Goal: Navigation & Orientation: Understand site structure

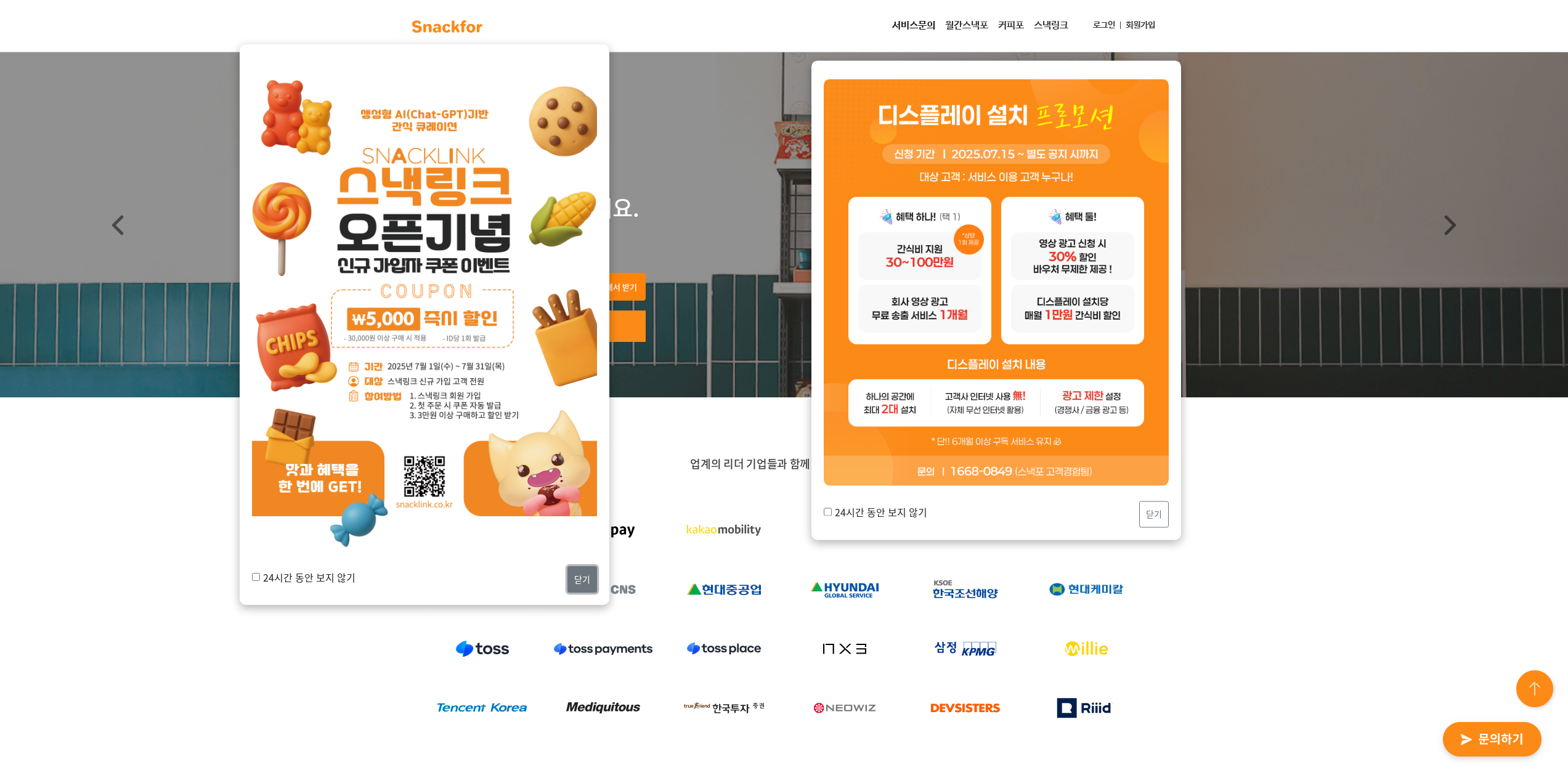
click at [578, 571] on button "닫기" at bounding box center [582, 579] width 30 height 26
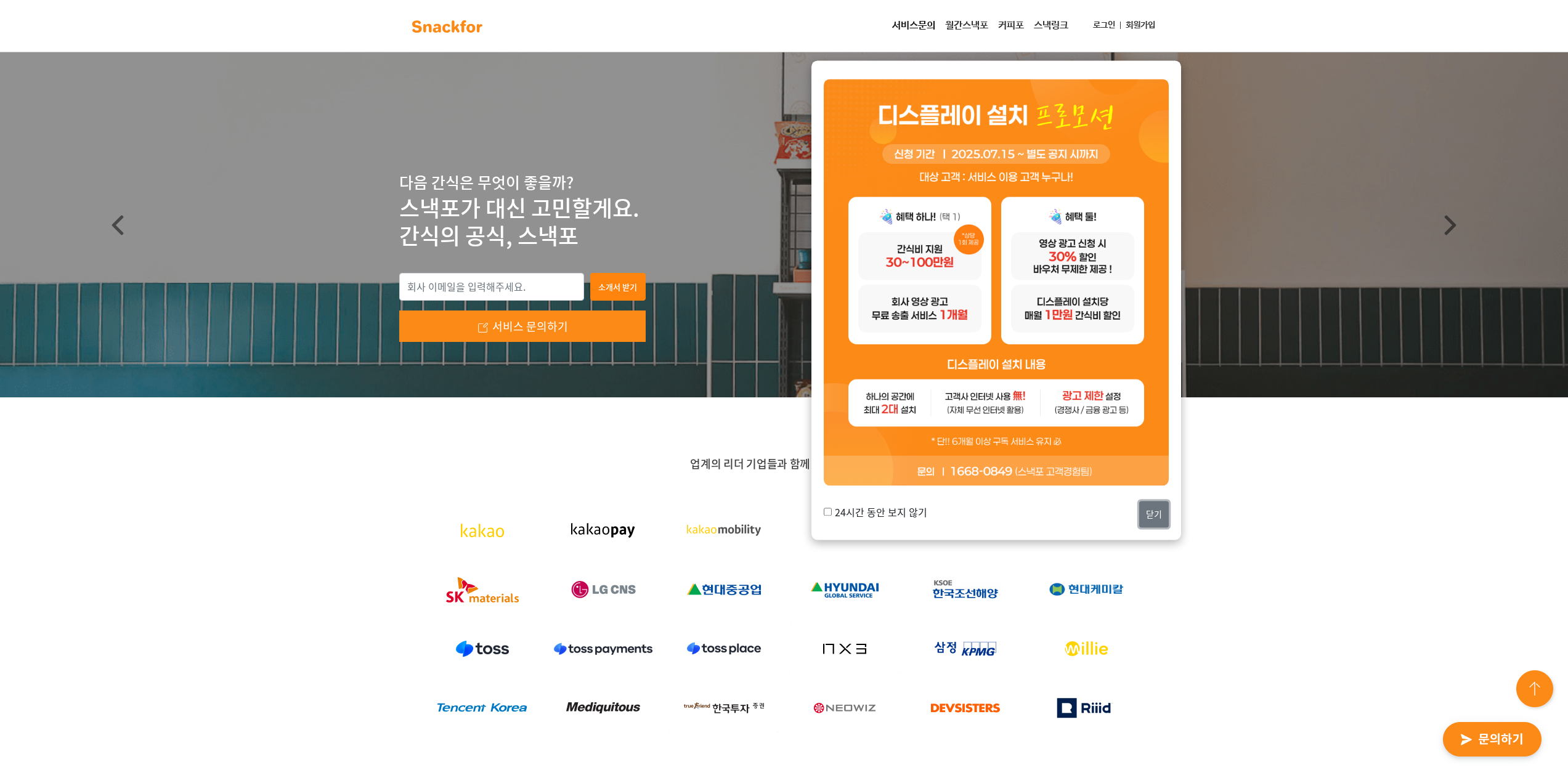
click at [1150, 509] on button "닫기" at bounding box center [1154, 515] width 30 height 26
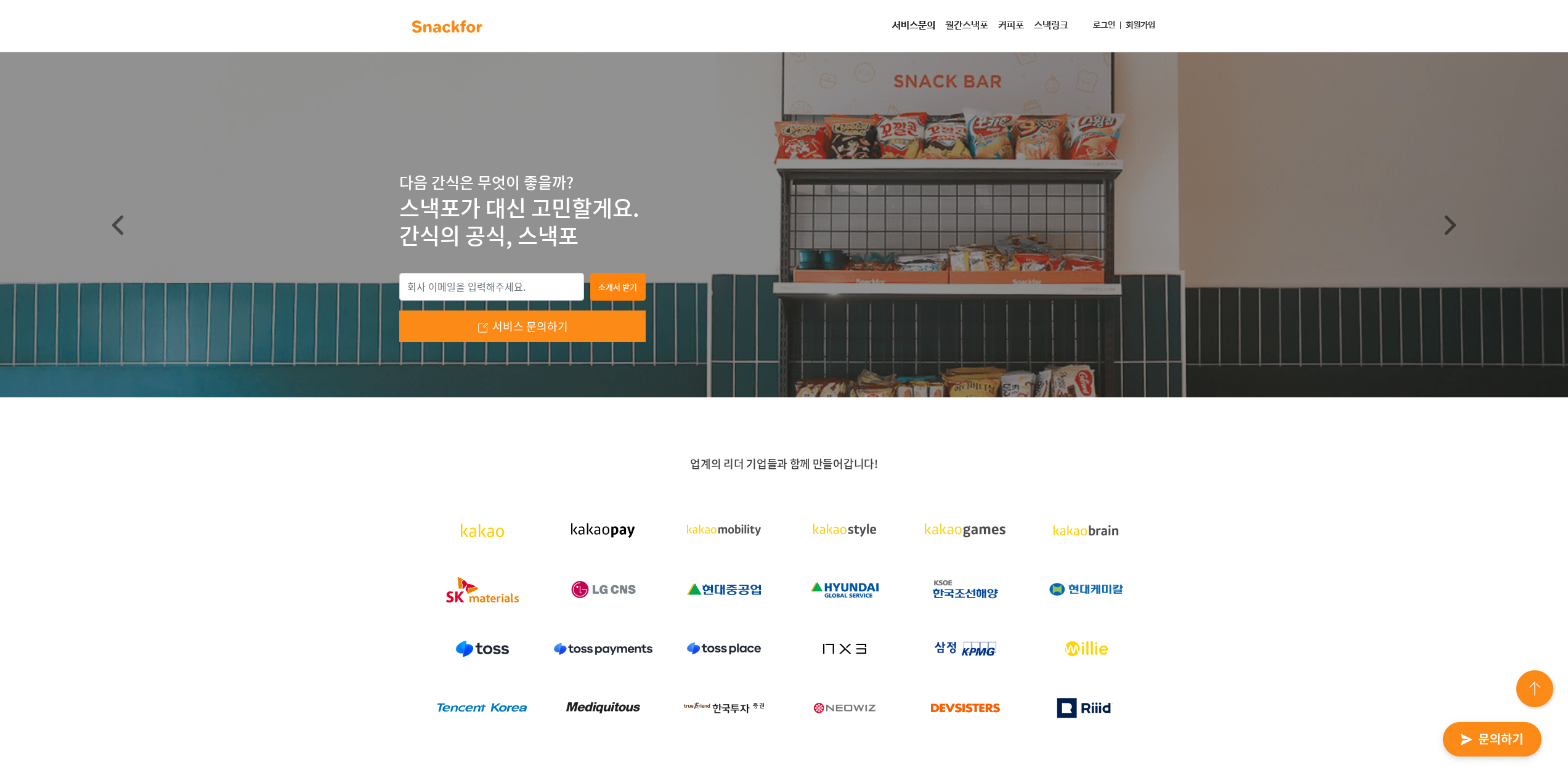
click at [958, 25] on link "월간스낵포" at bounding box center [967, 26] width 53 height 25
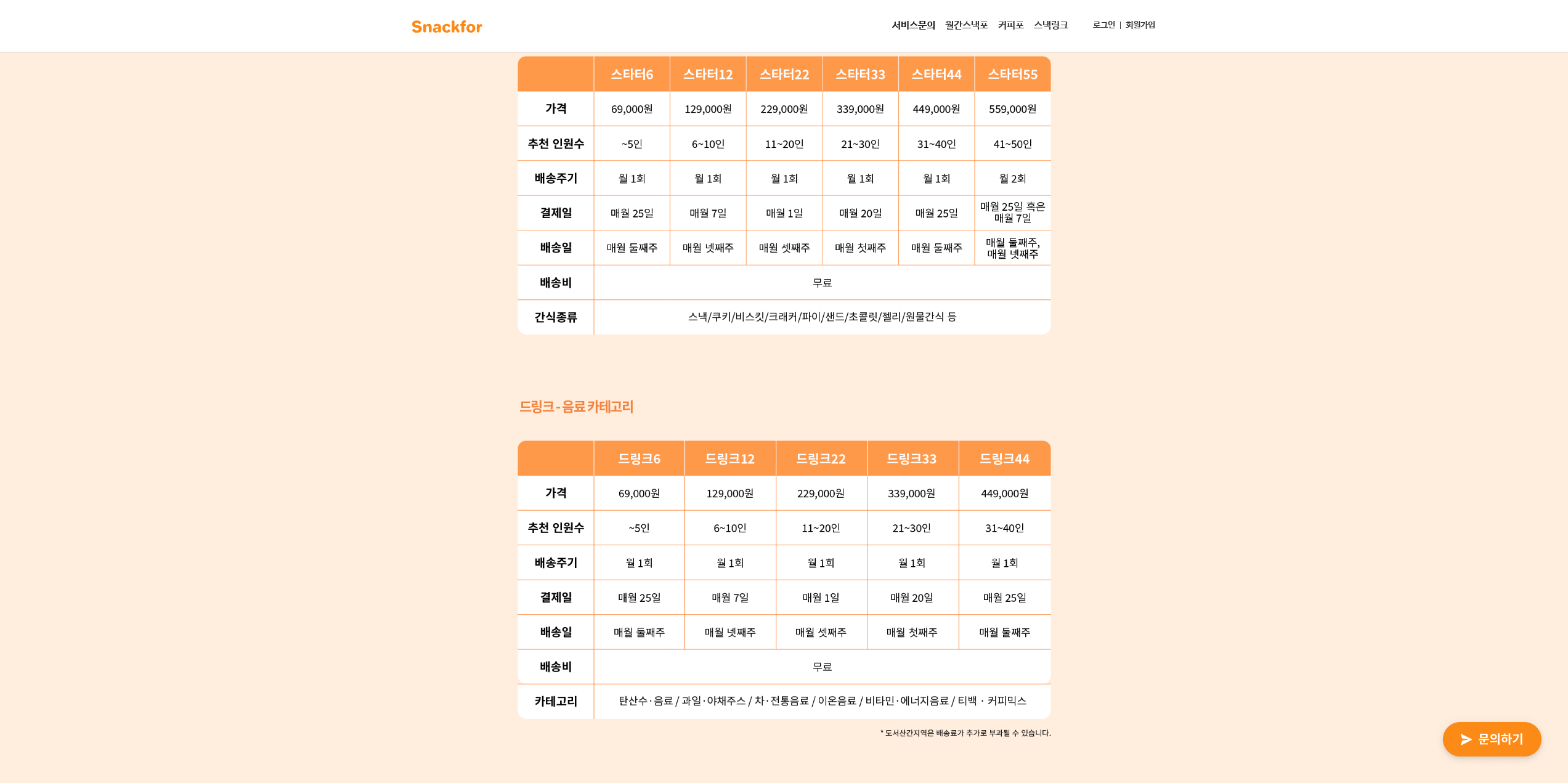
scroll to position [924, 0]
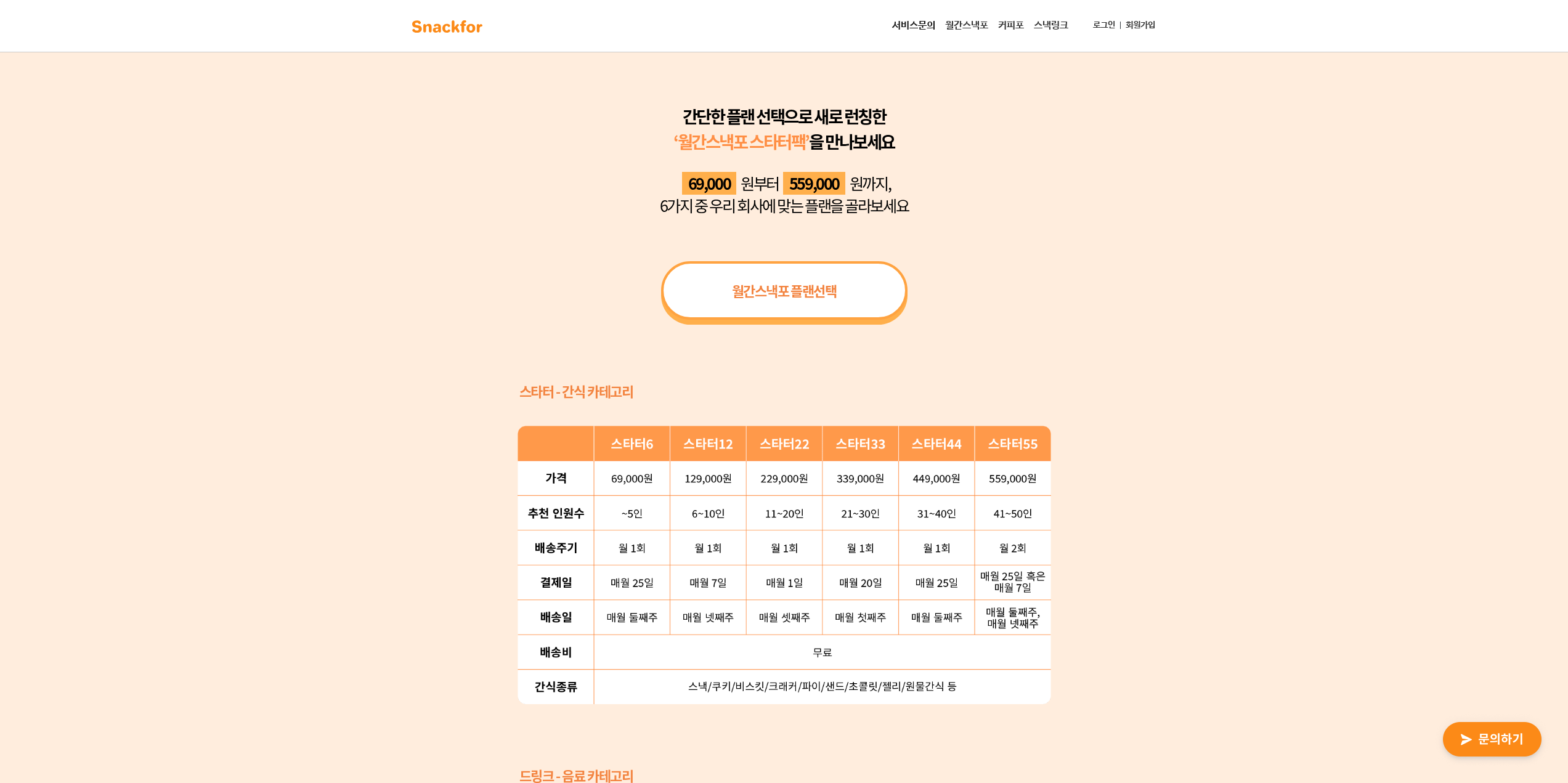
click at [1007, 27] on link "커피포" at bounding box center [1011, 26] width 36 height 25
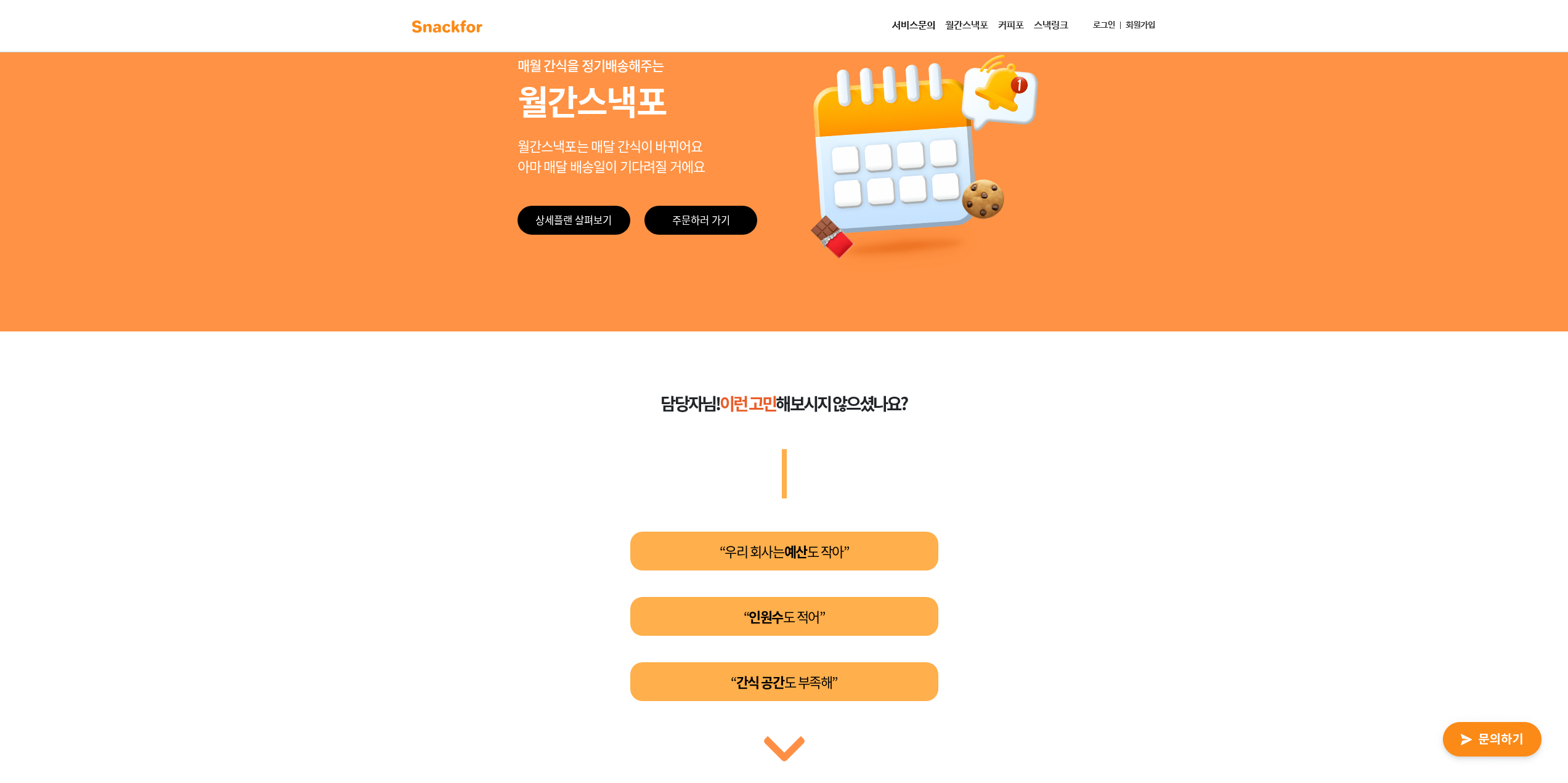
scroll to position [0, 0]
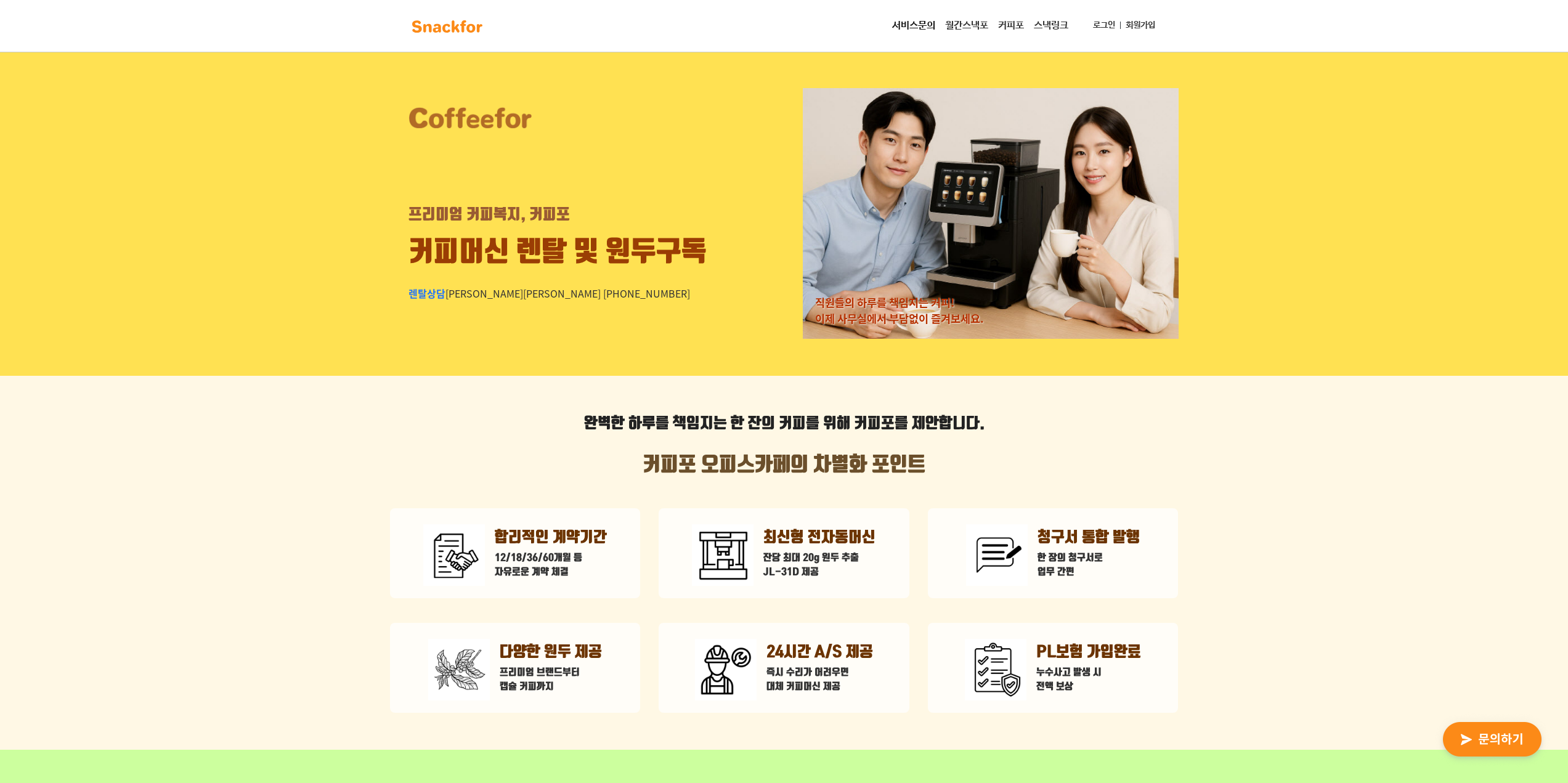
click at [1054, 25] on link "스낵링크" at bounding box center [1051, 26] width 44 height 25
click at [477, 37] on link at bounding box center [447, 26] width 78 height 27
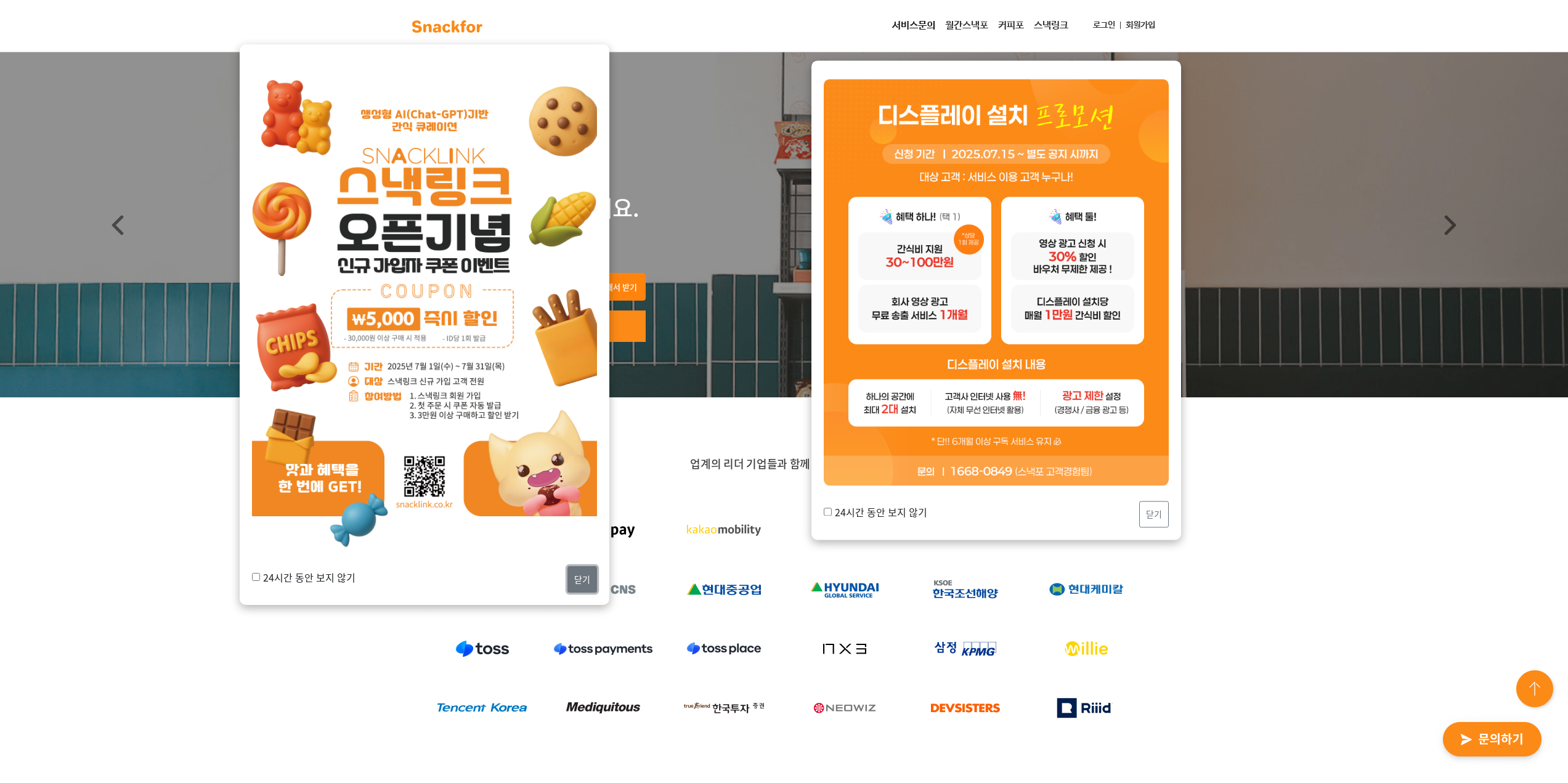
click at [582, 585] on button "닫기" at bounding box center [582, 579] width 30 height 26
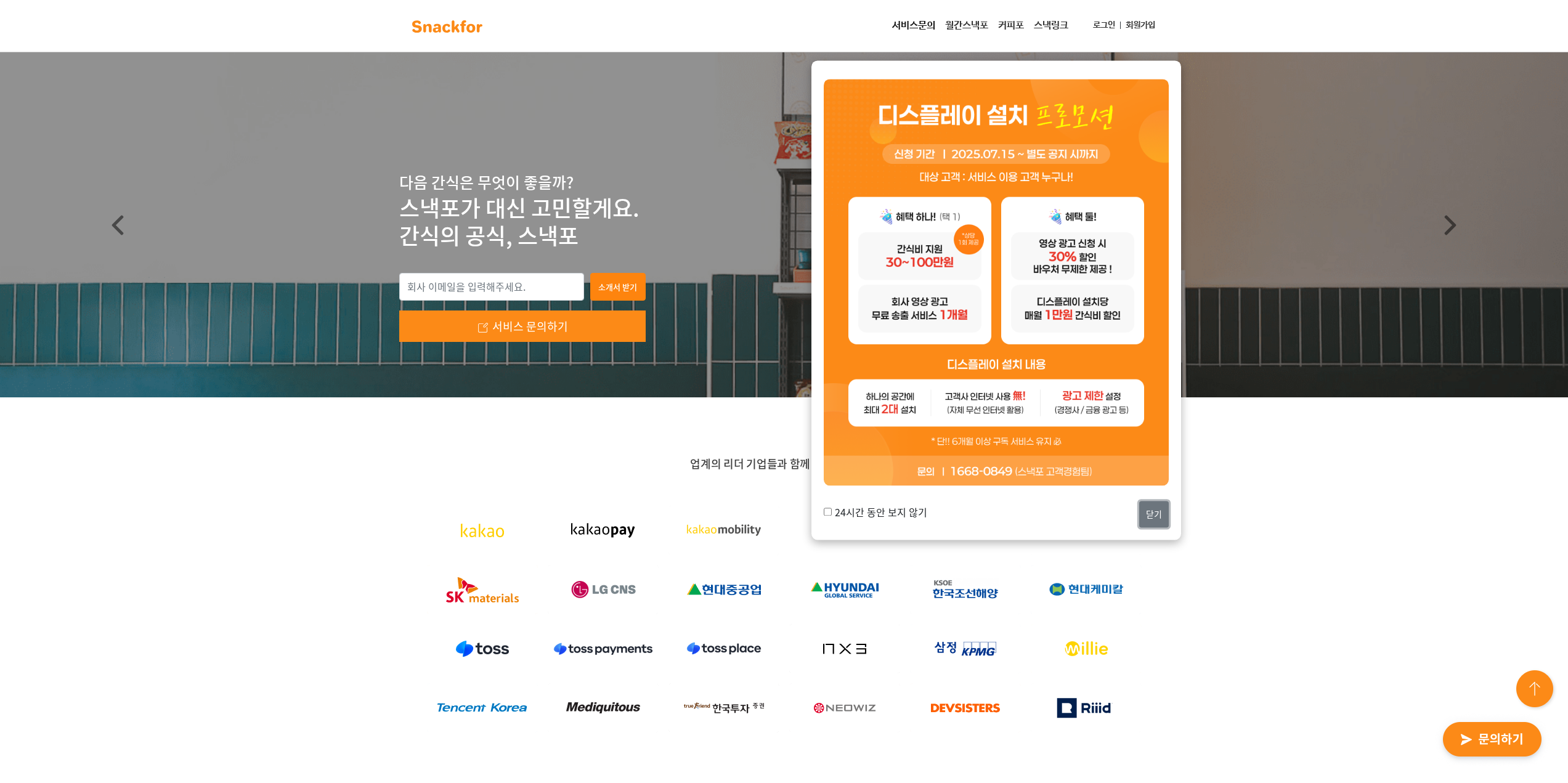
click at [1153, 504] on button "닫기" at bounding box center [1154, 515] width 30 height 26
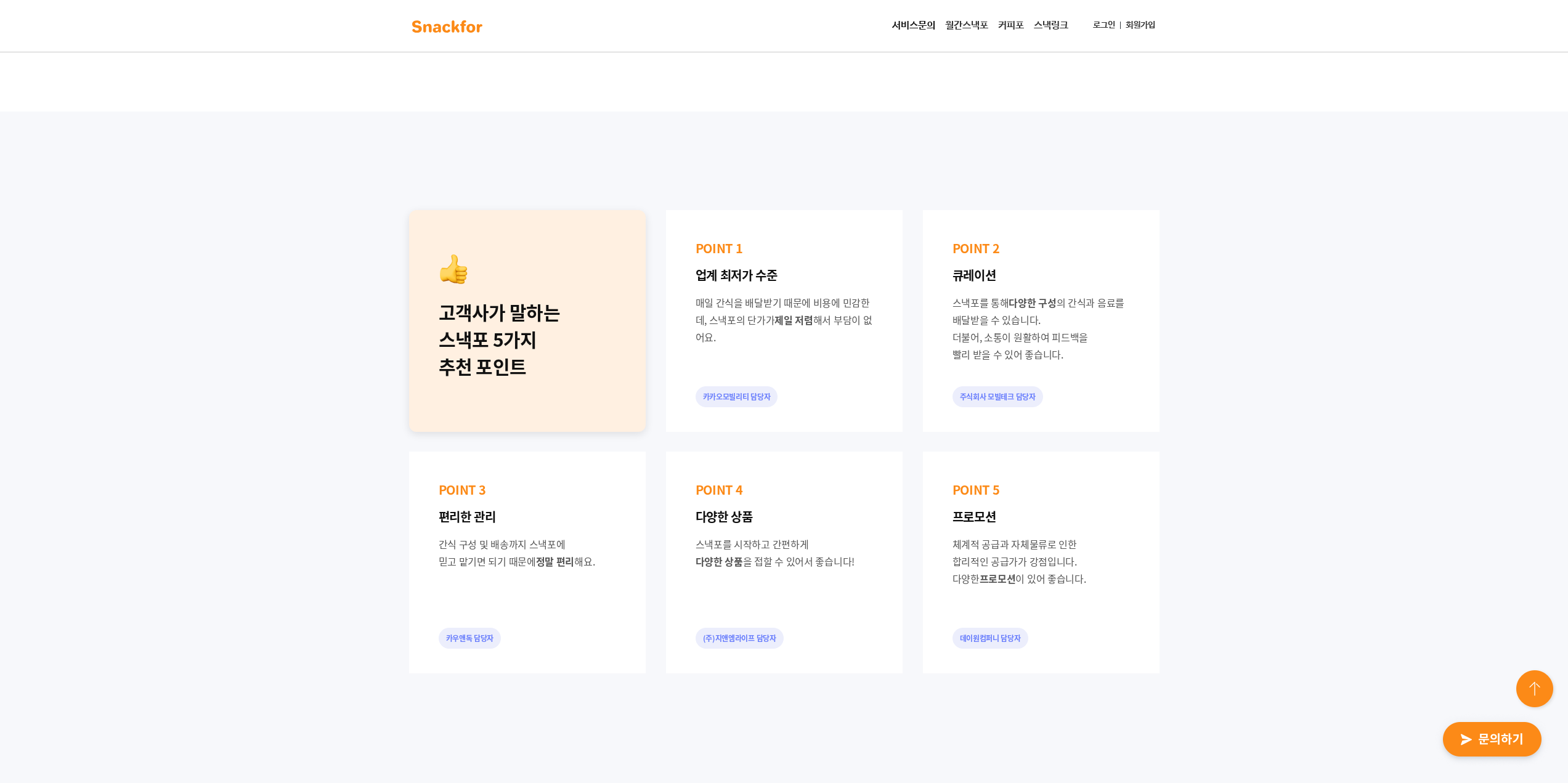
scroll to position [801, 0]
